Goal: Task Accomplishment & Management: Complete application form

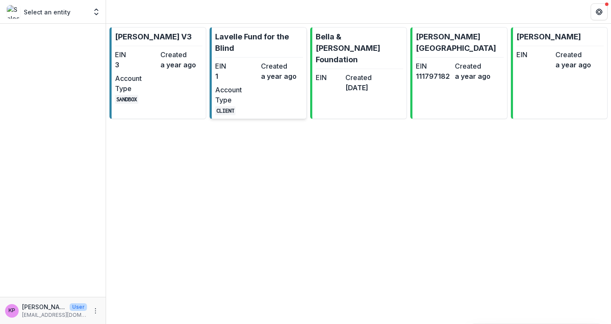
click at [239, 68] on dt "EIN" at bounding box center [236, 66] width 42 height 10
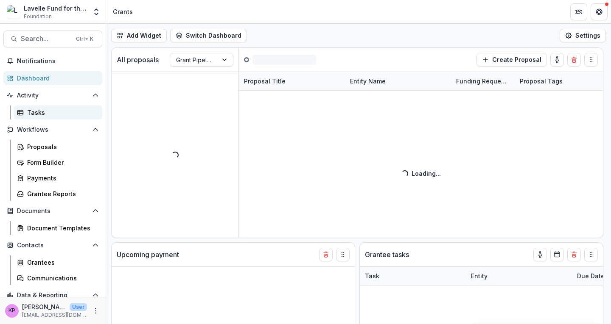
click at [41, 111] on div "Tasks" at bounding box center [61, 112] width 68 height 9
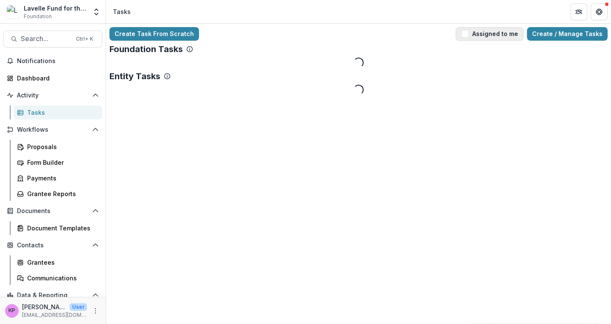
click at [494, 34] on button "Assigned to me" at bounding box center [489, 34] width 68 height 14
click at [493, 31] on button "Assigned to me" at bounding box center [489, 34] width 68 height 14
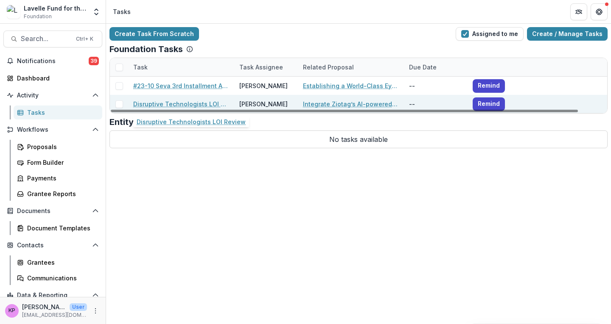
click at [208, 102] on link "Disruptive Technologists LOI Review" at bounding box center [181, 104] width 96 height 9
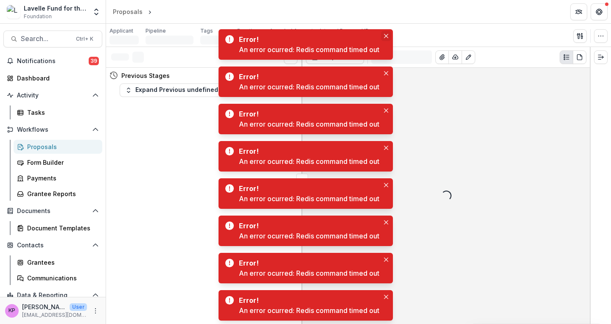
click at [385, 36] on icon "Close" at bounding box center [386, 36] width 4 height 4
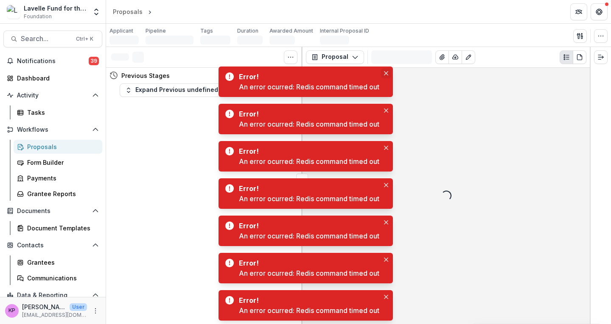
click at [384, 75] on button "Close" at bounding box center [386, 73] width 10 height 10
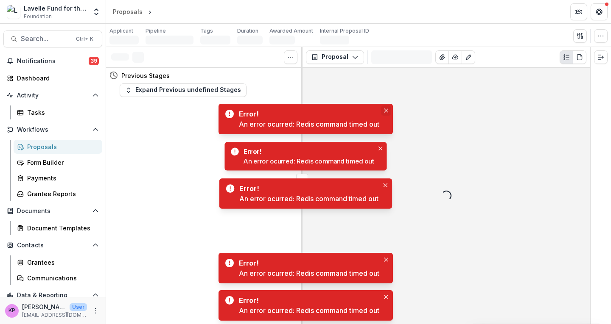
click at [383, 107] on button "Close" at bounding box center [386, 111] width 10 height 10
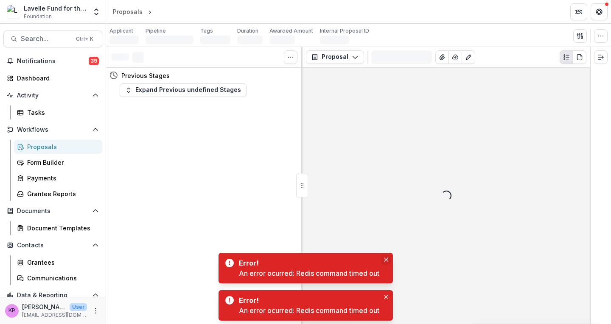
click at [385, 258] on icon "Close" at bounding box center [386, 260] width 4 height 4
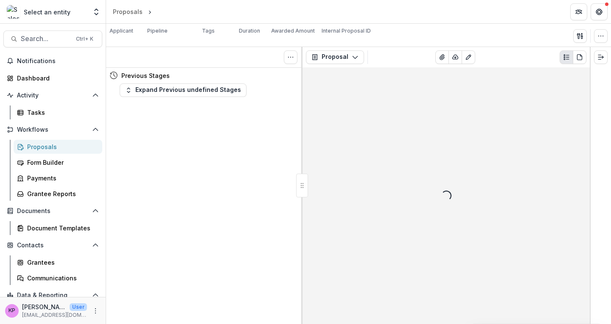
click at [149, 173] on div "Tasks 0 Show Cancelled Tasks Previous Stages Expand Previous undefined Stages" at bounding box center [204, 185] width 196 height 277
click at [167, 154] on div "Tasks 0 Show Cancelled Tasks Previous Stages Expand Previous undefined Stages" at bounding box center [204, 185] width 196 height 277
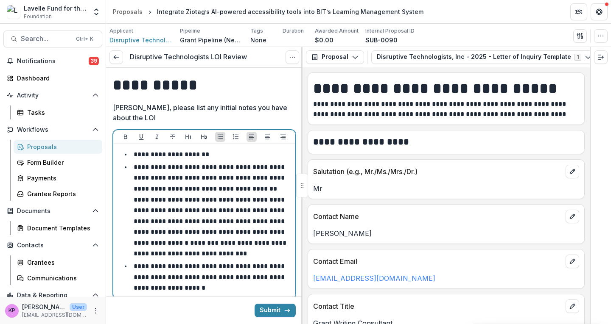
click at [183, 227] on li "**********" at bounding box center [209, 211] width 165 height 98
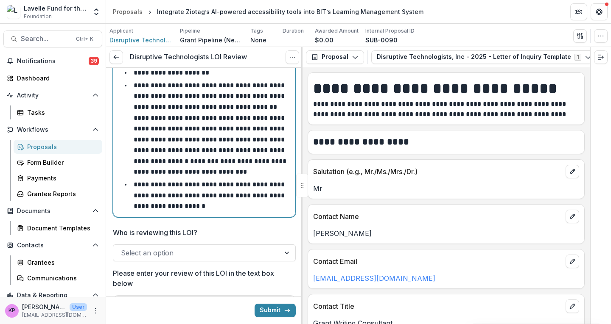
scroll to position [86, 0]
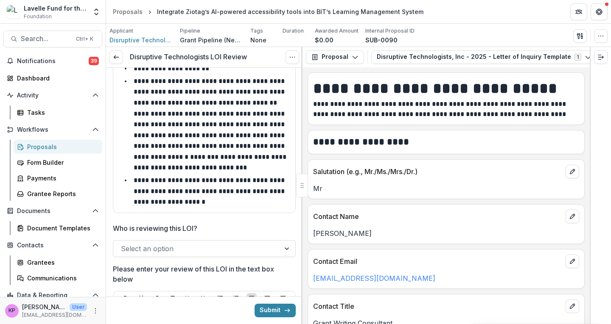
click at [167, 255] on div at bounding box center [196, 249] width 151 height 12
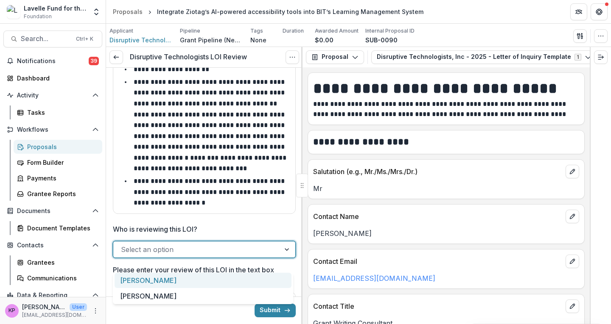
scroll to position [85, 0]
click at [148, 281] on div "[PERSON_NAME]" at bounding box center [202, 281] width 177 height 16
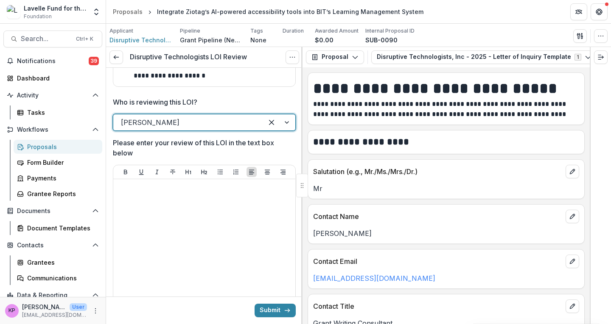
scroll to position [213, 0]
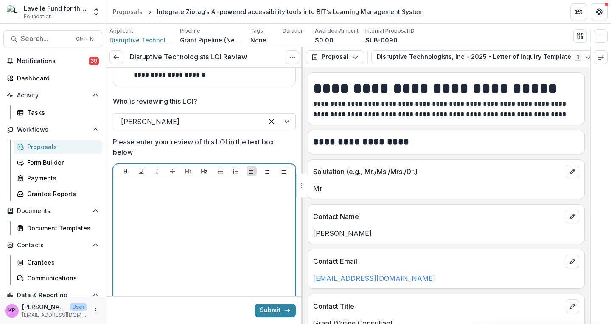
click at [149, 233] on div at bounding box center [204, 245] width 175 height 127
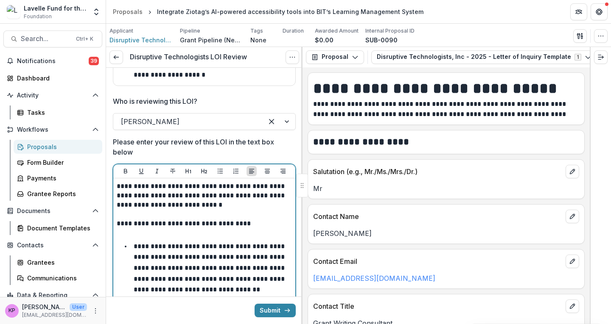
scroll to position [263, 0]
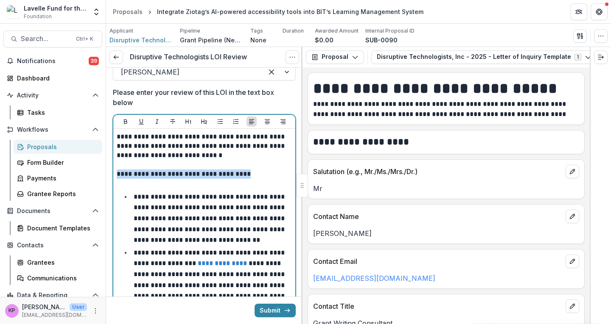
drag, startPoint x: 117, startPoint y: 184, endPoint x: 265, endPoint y: 185, distance: 148.0
click at [265, 179] on p "**********" at bounding box center [203, 174] width 173 height 9
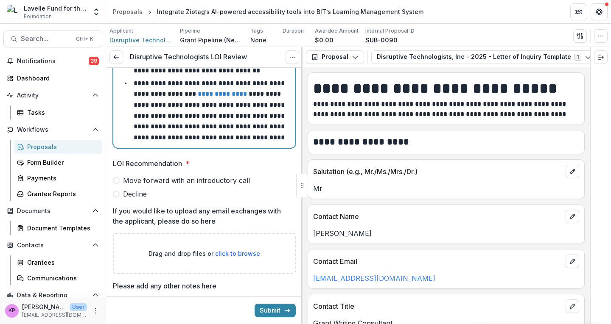
scroll to position [414, 0]
click at [125, 199] on span "Decline" at bounding box center [135, 194] width 24 height 10
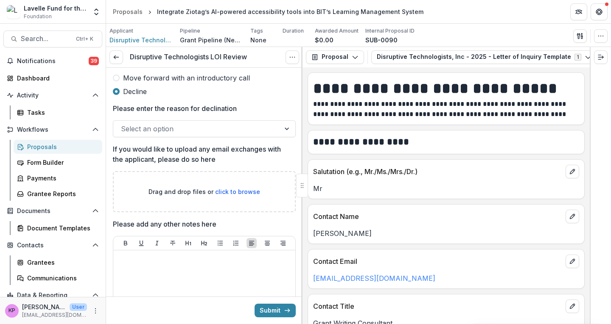
scroll to position [517, 0]
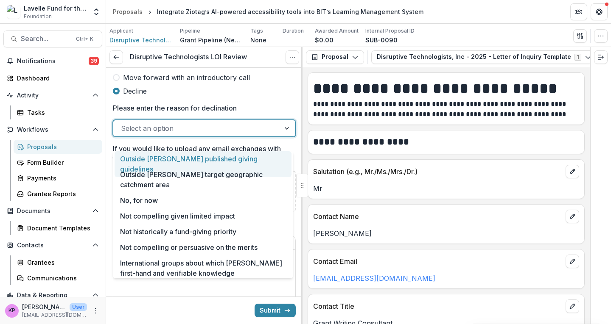
click at [184, 134] on div at bounding box center [196, 129] width 151 height 12
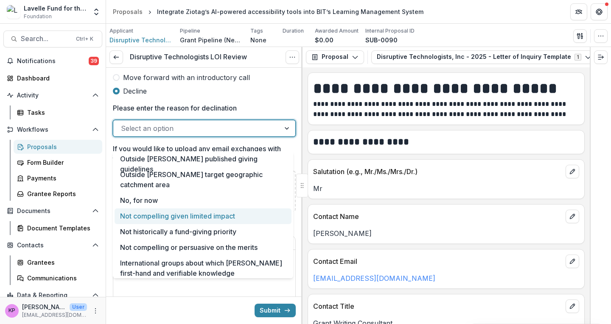
click at [170, 222] on div "Not compelling given limited impact" at bounding box center [202, 217] width 177 height 16
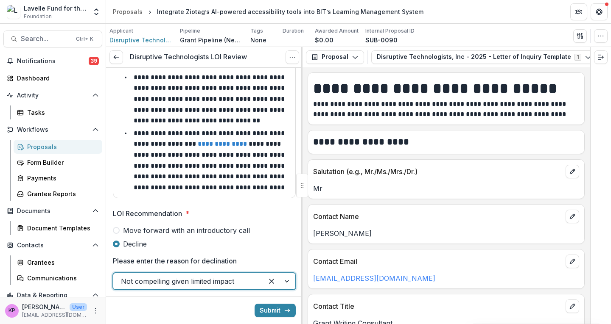
scroll to position [361, 0]
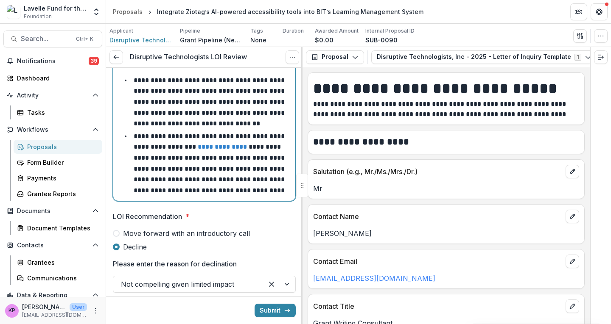
drag, startPoint x: 203, startPoint y: 172, endPoint x: 172, endPoint y: 136, distance: 48.1
click at [138, 118] on div "**********" at bounding box center [204, 116] width 175 height 164
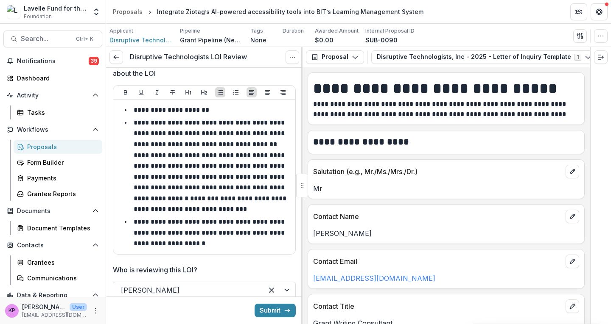
scroll to position [139, 0]
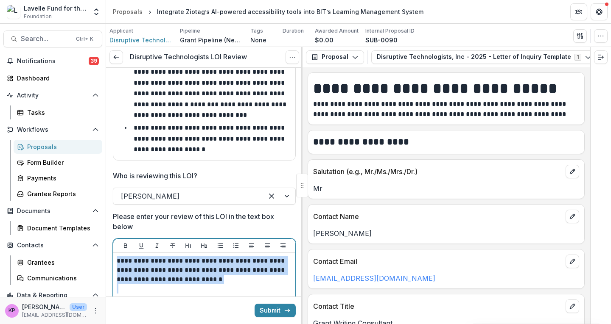
drag, startPoint x: 259, startPoint y: 198, endPoint x: 113, endPoint y: 263, distance: 159.3
click at [268, 309] on button "Submit" at bounding box center [274, 311] width 41 height 14
